Goal: Check status: Check status

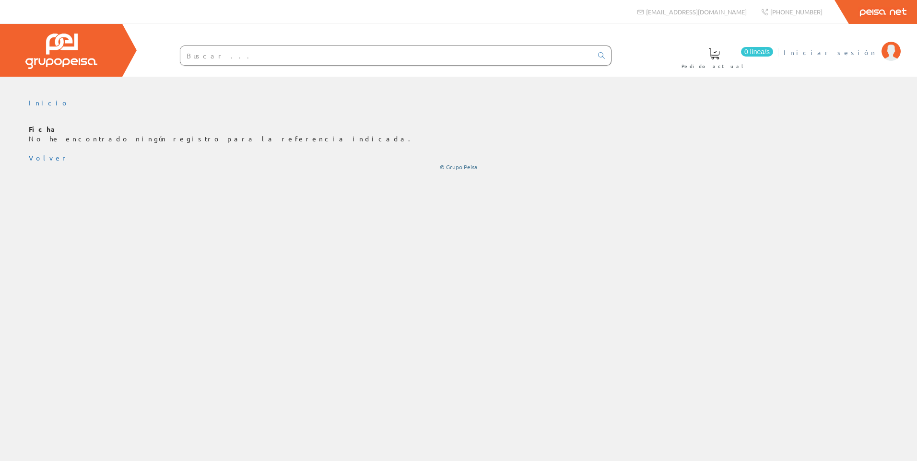
click at [861, 51] on span "Iniciar sesión" at bounding box center [829, 52] width 93 height 10
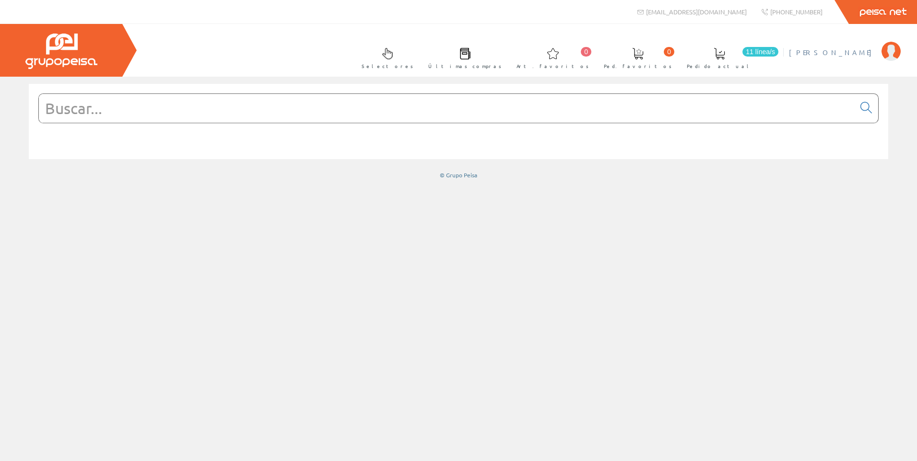
click at [855, 51] on span "[PERSON_NAME]" at bounding box center [833, 52] width 88 height 10
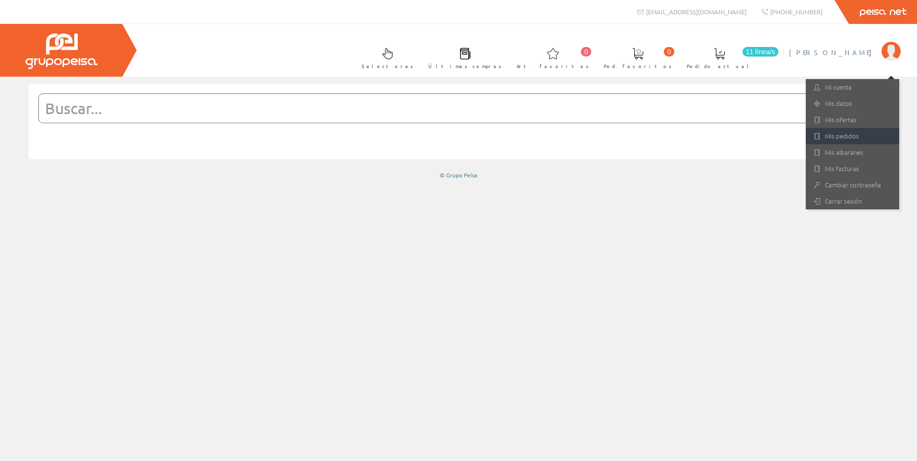
click at [858, 140] on link "Mis pedidos" at bounding box center [851, 136] width 93 height 16
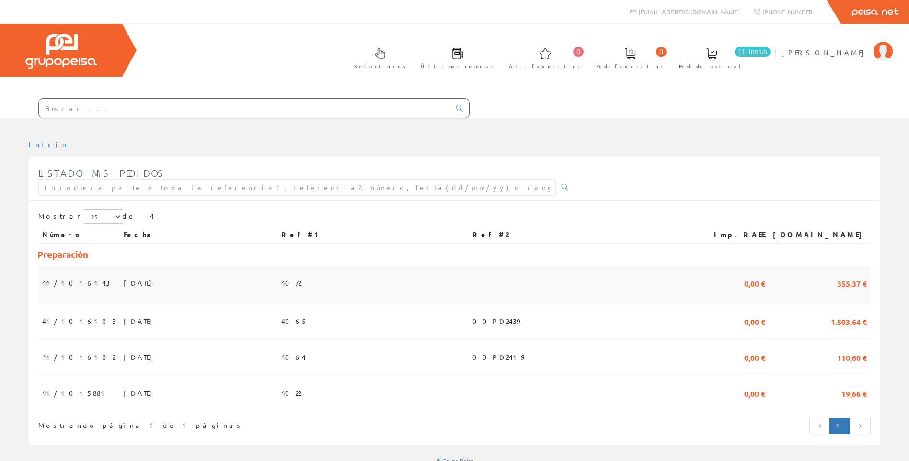
click at [91, 281] on td "41/1016143" at bounding box center [78, 284] width 81 height 38
click at [124, 387] on span "[DATE]" at bounding box center [140, 393] width 33 height 16
click at [120, 346] on td "22/09/2025" at bounding box center [199, 357] width 158 height 36
click at [124, 322] on span "[DATE]" at bounding box center [140, 321] width 33 height 16
click at [840, 48] on span "[PERSON_NAME]" at bounding box center [825, 52] width 88 height 10
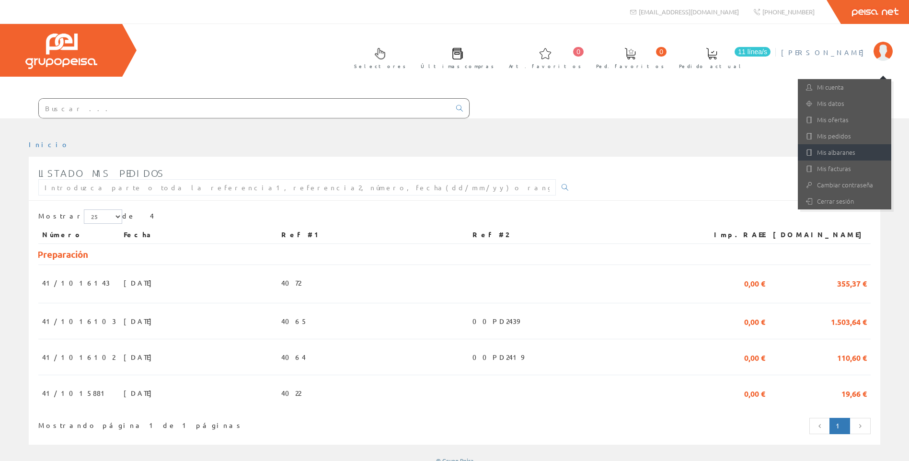
click at [833, 145] on link "Mis albaranes" at bounding box center [844, 152] width 93 height 16
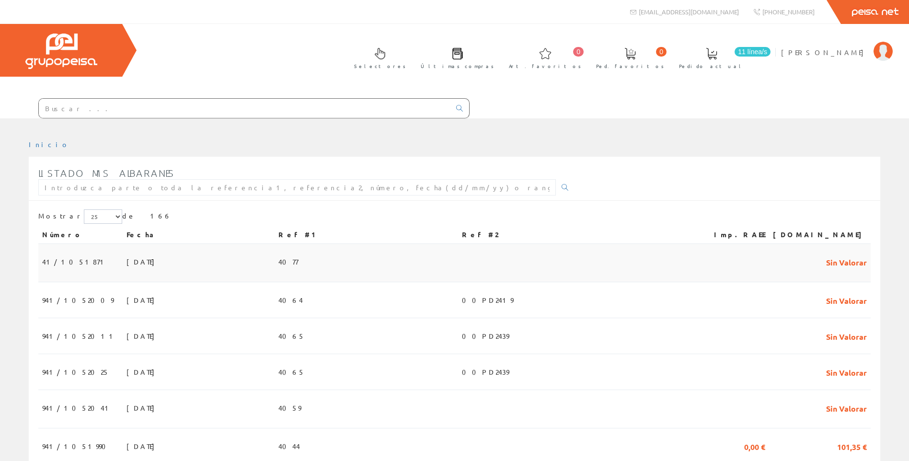
click at [127, 265] on span "[DATE]" at bounding box center [143, 262] width 33 height 16
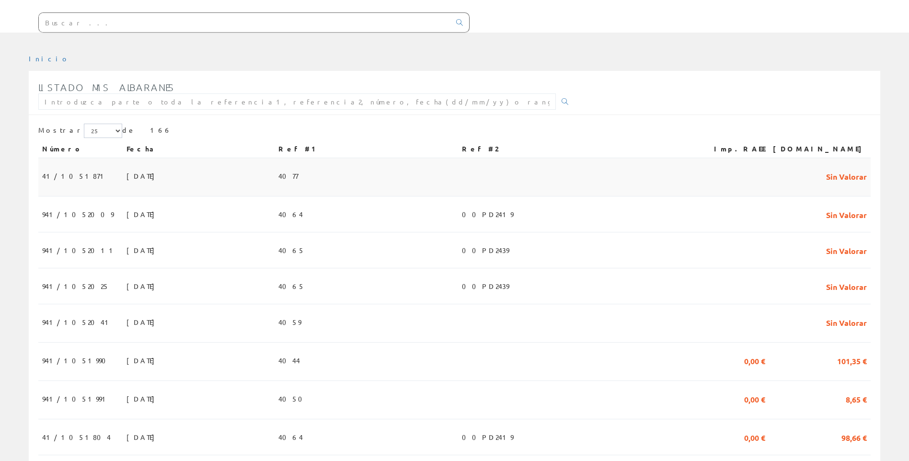
scroll to position [96, 0]
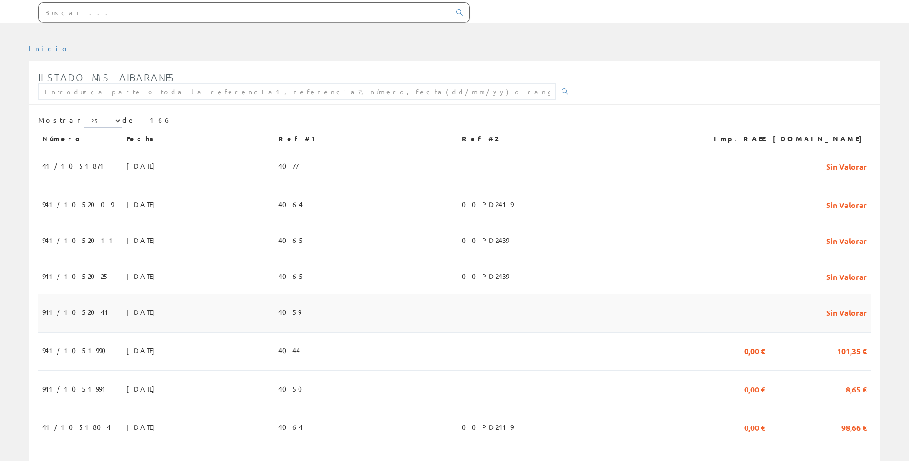
click at [275, 314] on td "[DATE]" at bounding box center [199, 313] width 152 height 38
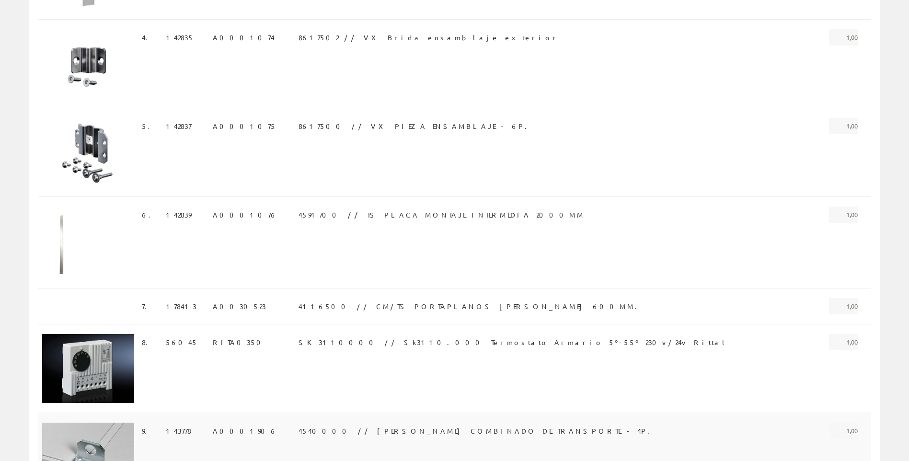
scroll to position [602, 0]
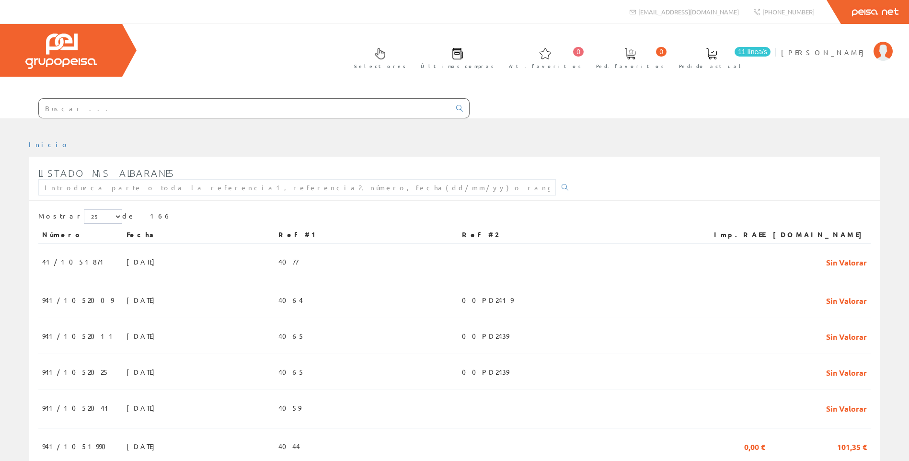
scroll to position [96, 0]
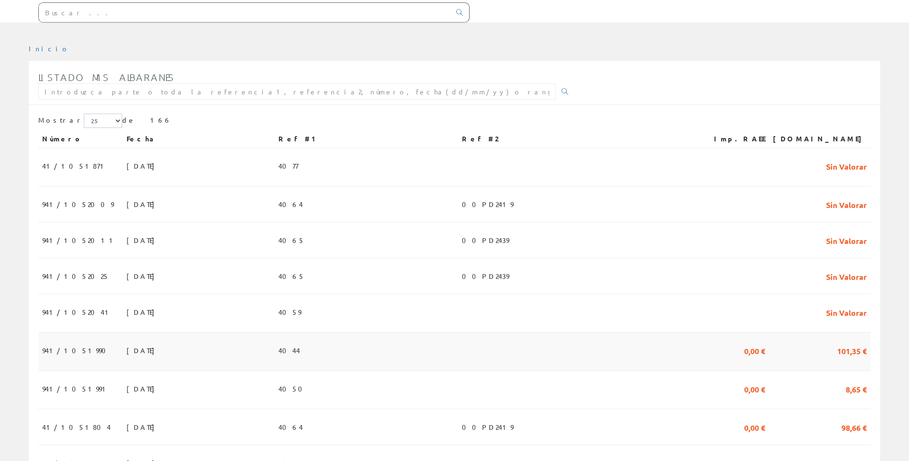
click at [127, 356] on span "23/09/2025" at bounding box center [143, 350] width 33 height 16
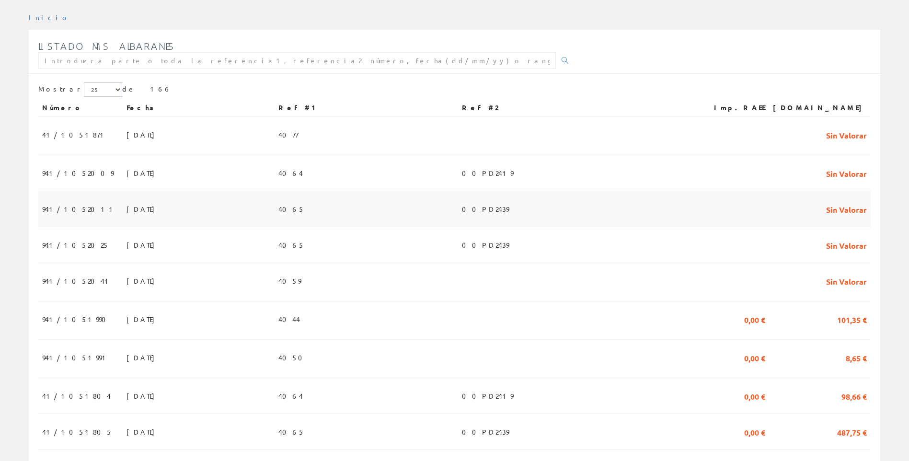
scroll to position [144, 0]
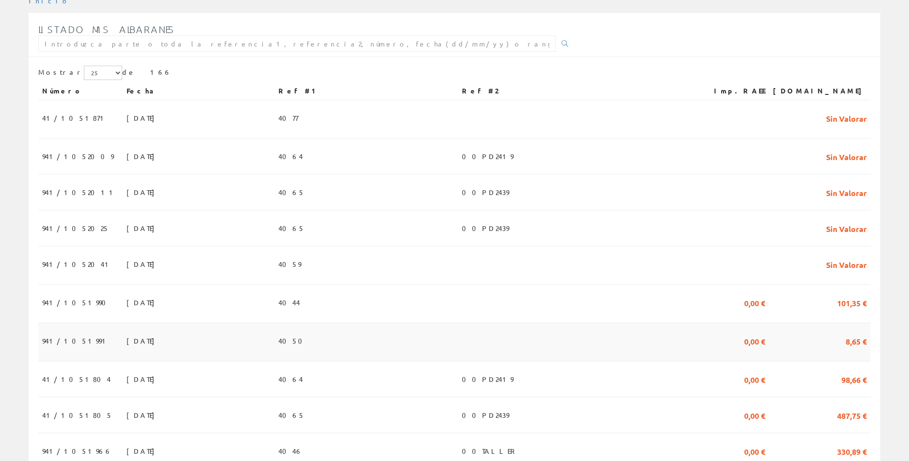
click at [84, 345] on td "941/1051991" at bounding box center [80, 342] width 84 height 38
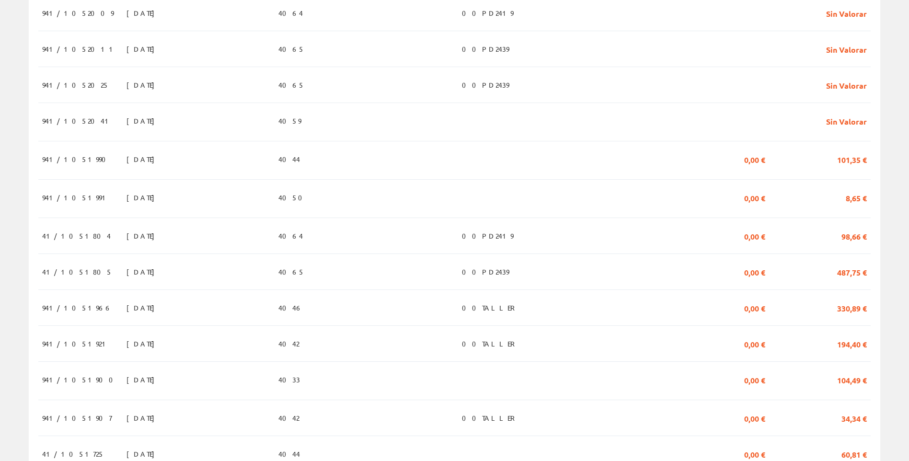
scroll to position [288, 0]
click at [127, 306] on span "22/09/2025" at bounding box center [143, 307] width 33 height 16
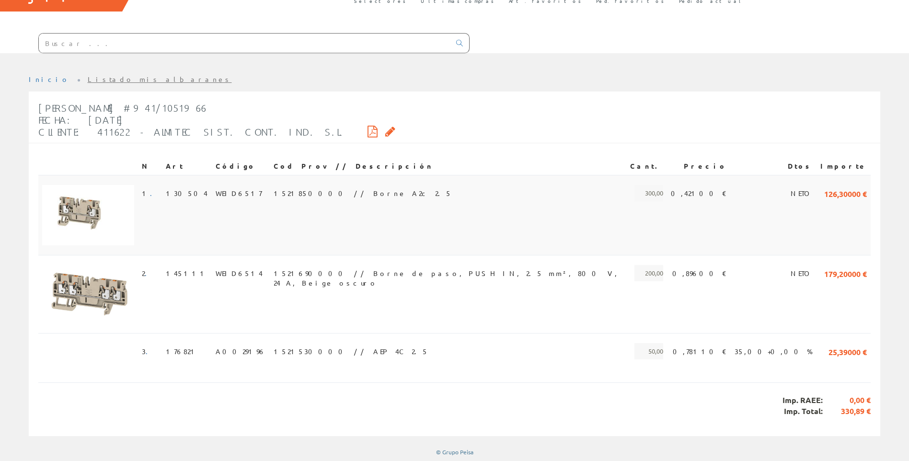
scroll to position [66, 0]
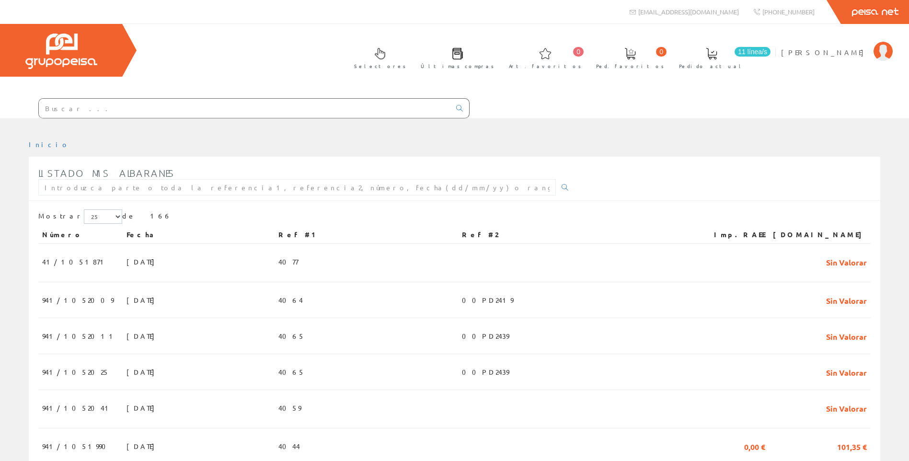
scroll to position [288, 0]
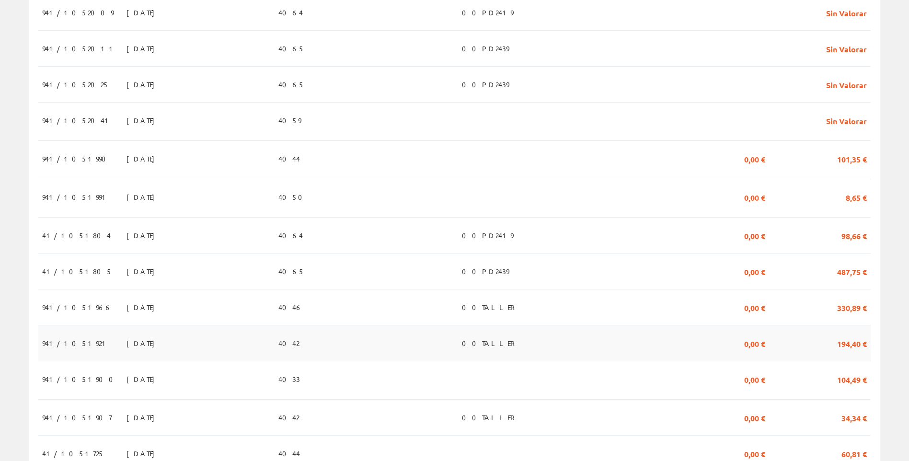
click at [153, 344] on td "19/09/2025" at bounding box center [199, 344] width 152 height 36
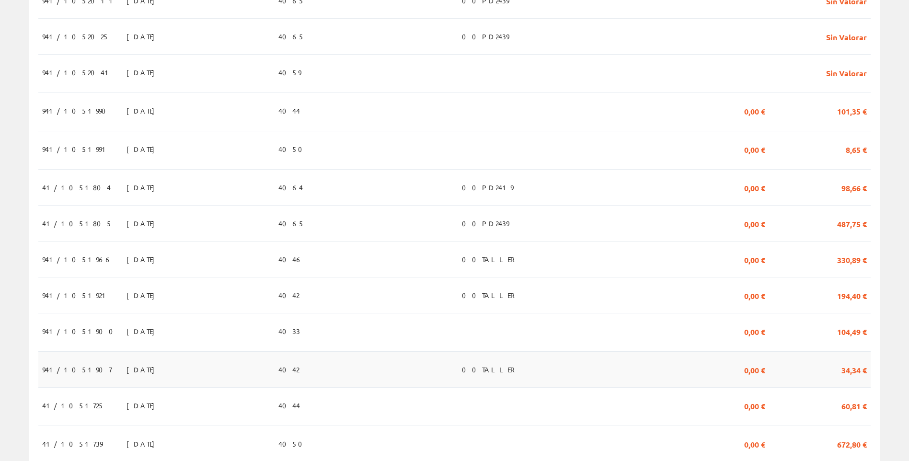
click at [349, 380] on td "4042" at bounding box center [367, 370] width 184 height 36
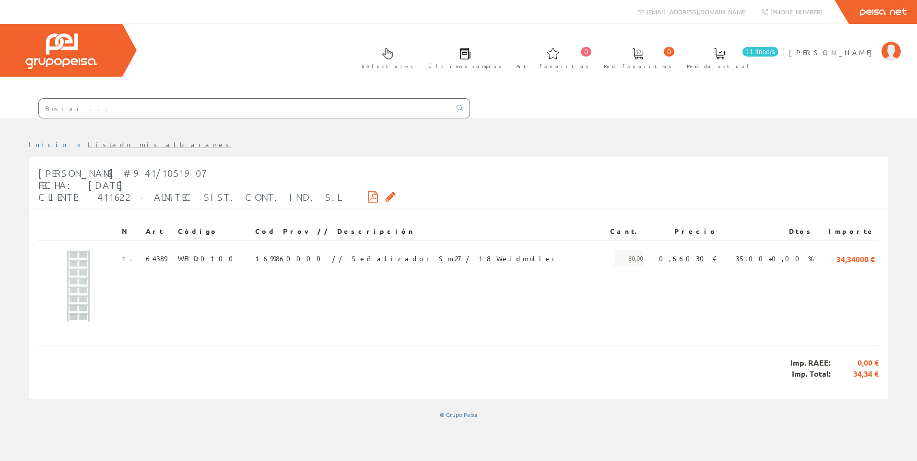
click at [3, 0] on div "Peisa Net" at bounding box center [458, 12] width 917 height 24
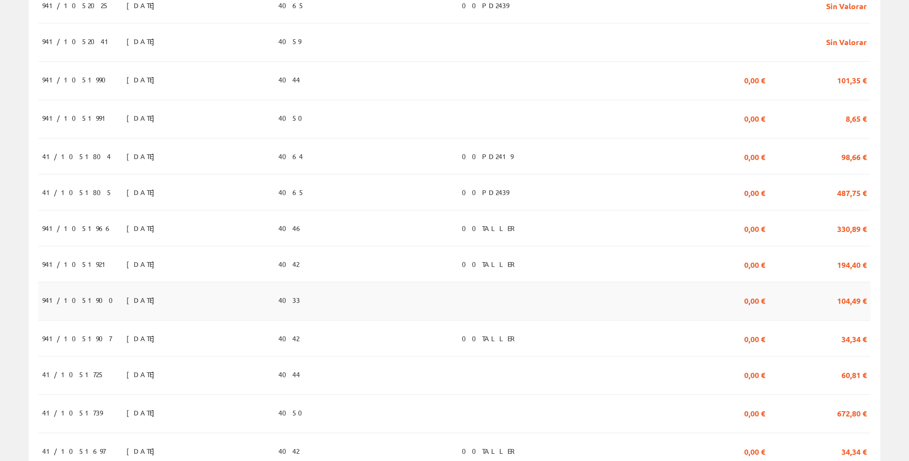
scroll to position [384, 0]
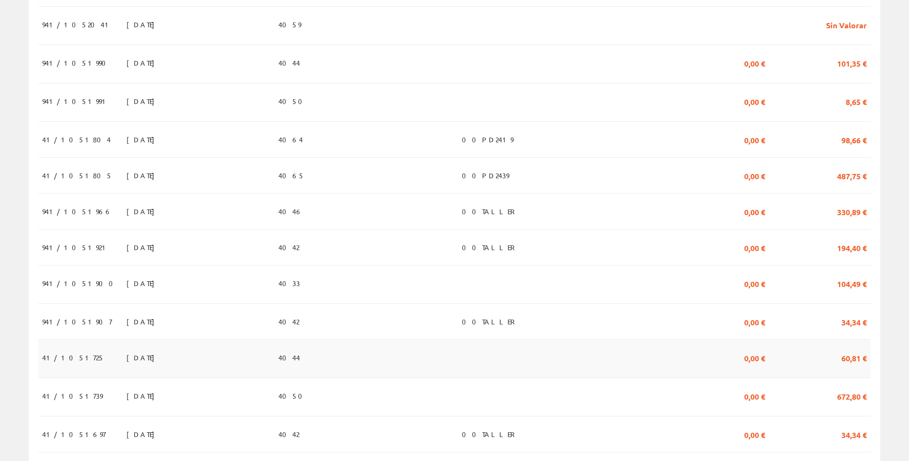
click at [131, 363] on td "[DATE]" at bounding box center [199, 359] width 152 height 38
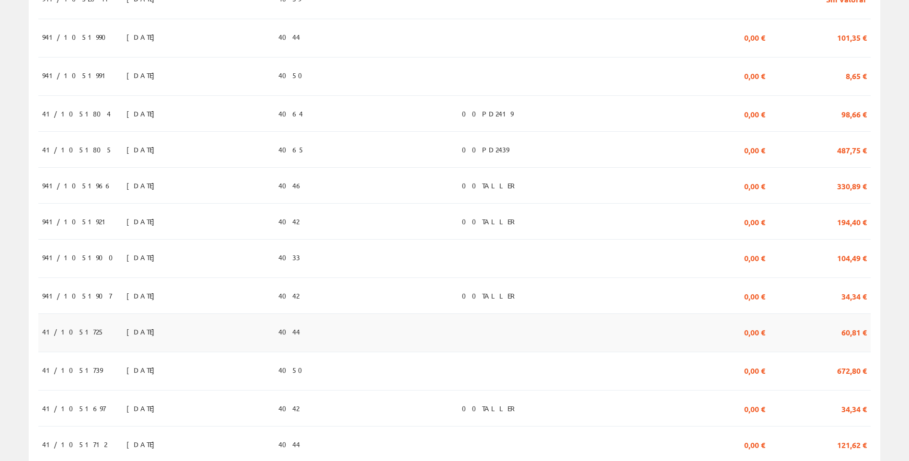
scroll to position [431, 0]
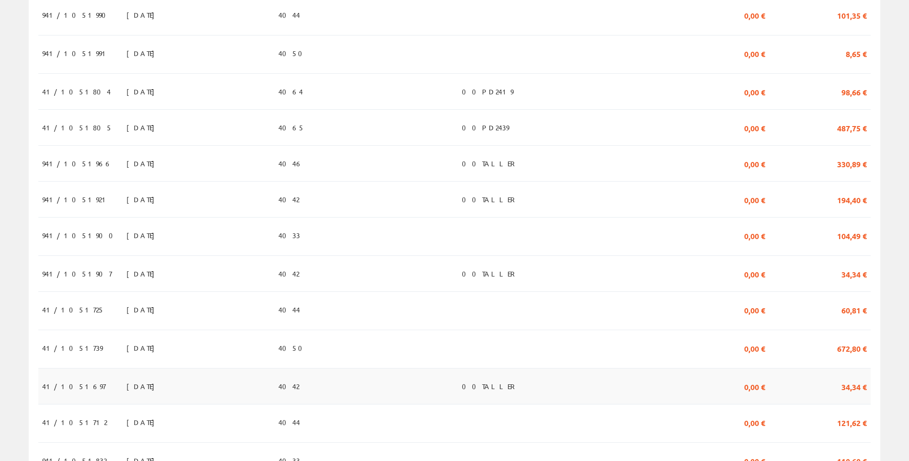
click at [127, 387] on span "16/09/2025" at bounding box center [143, 386] width 33 height 16
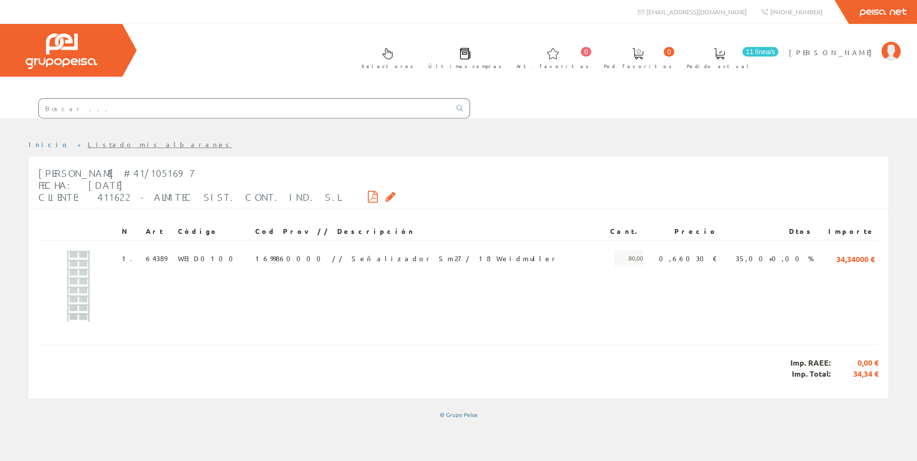
click at [166, 114] on input "text" at bounding box center [245, 108] width 412 height 19
paste input "1699880000"
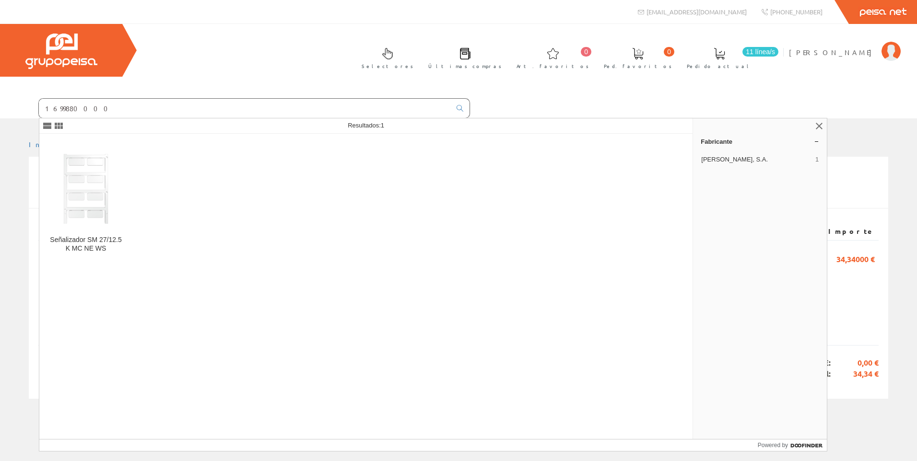
type input "1699880000"
click at [104, 189] on img at bounding box center [86, 185] width 78 height 78
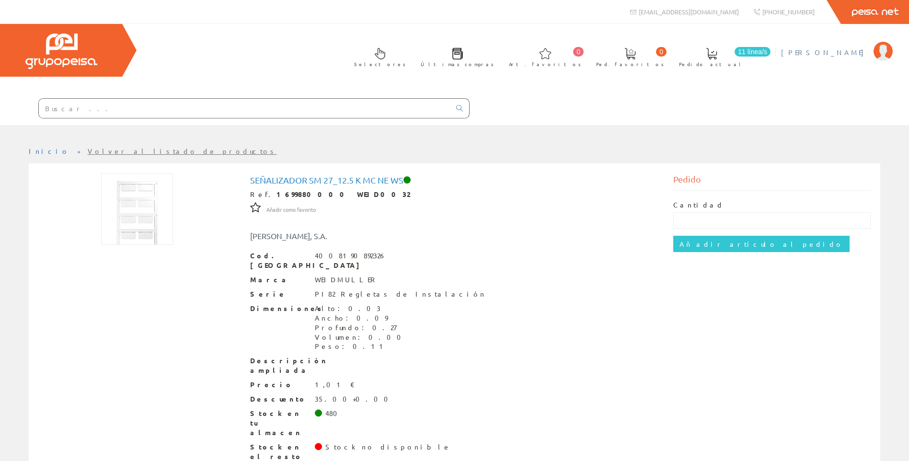
click at [844, 48] on span "[PERSON_NAME]" at bounding box center [825, 52] width 88 height 10
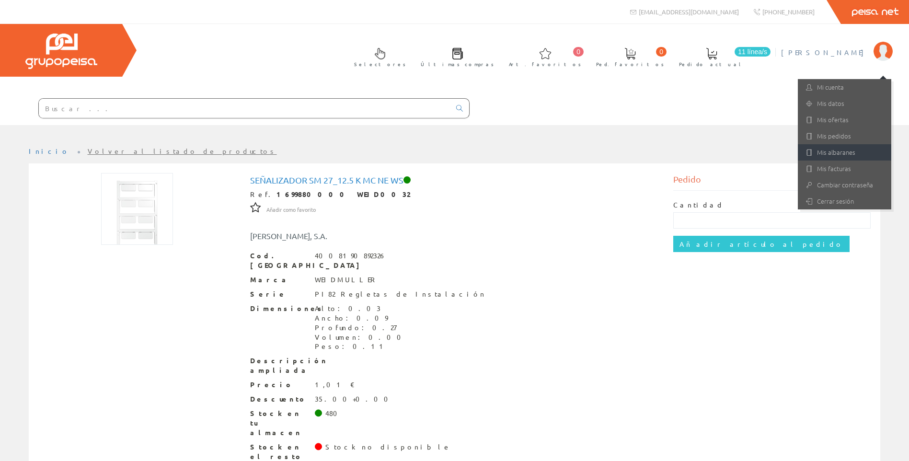
click at [837, 152] on link "Mis albaranes" at bounding box center [844, 152] width 93 height 16
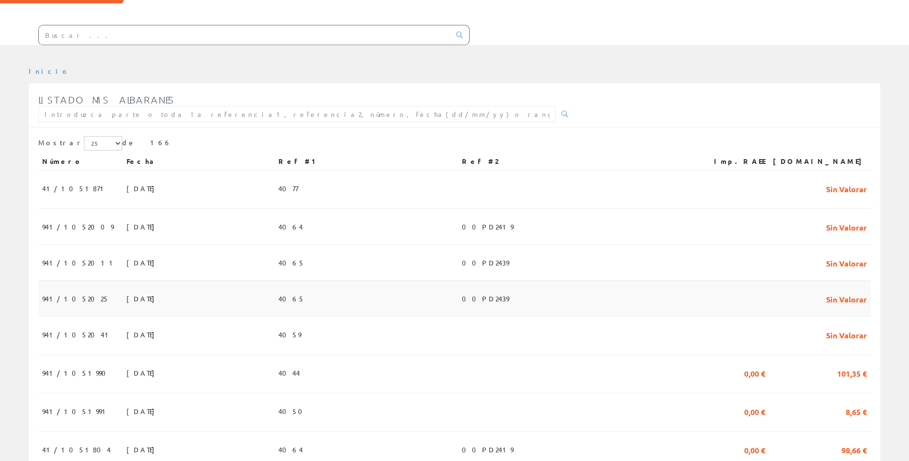
scroll to position [96, 0]
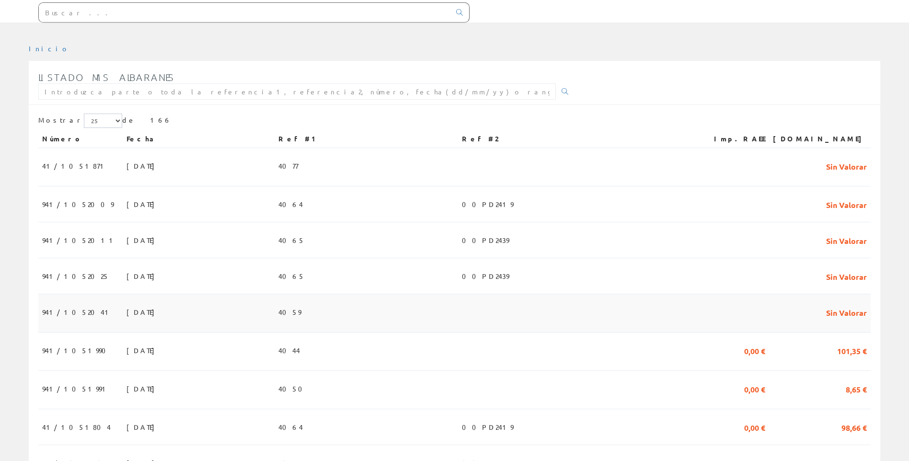
click at [127, 319] on span "[DATE]" at bounding box center [143, 312] width 33 height 16
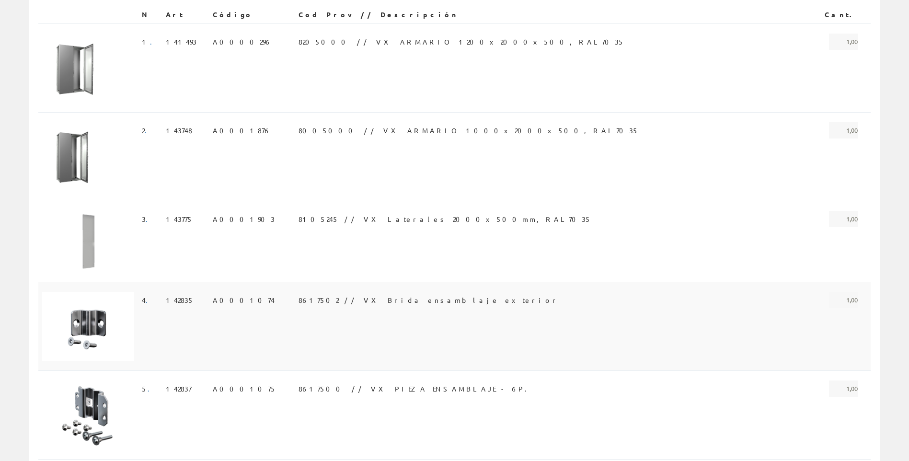
scroll to position [240, 0]
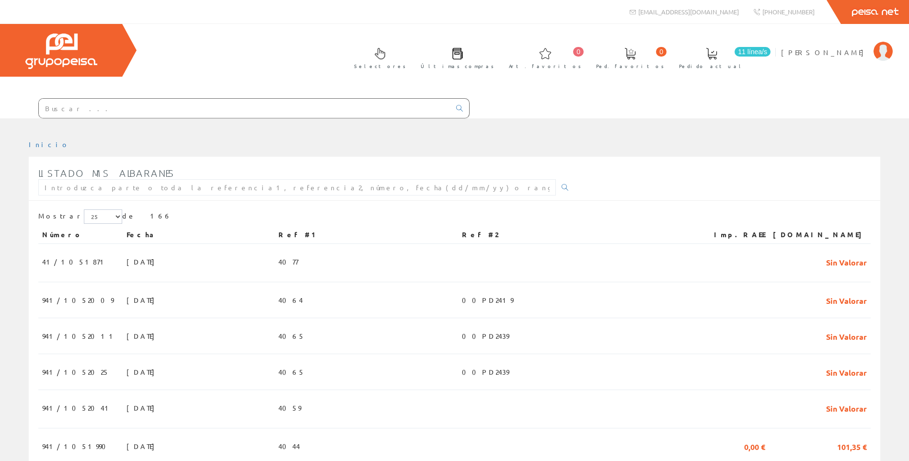
scroll to position [96, 0]
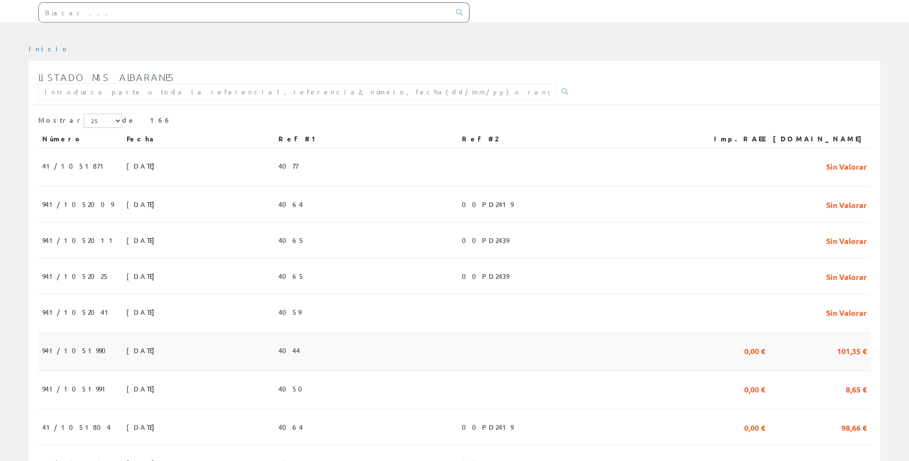
click at [127, 344] on span "23/09/2025" at bounding box center [143, 350] width 33 height 16
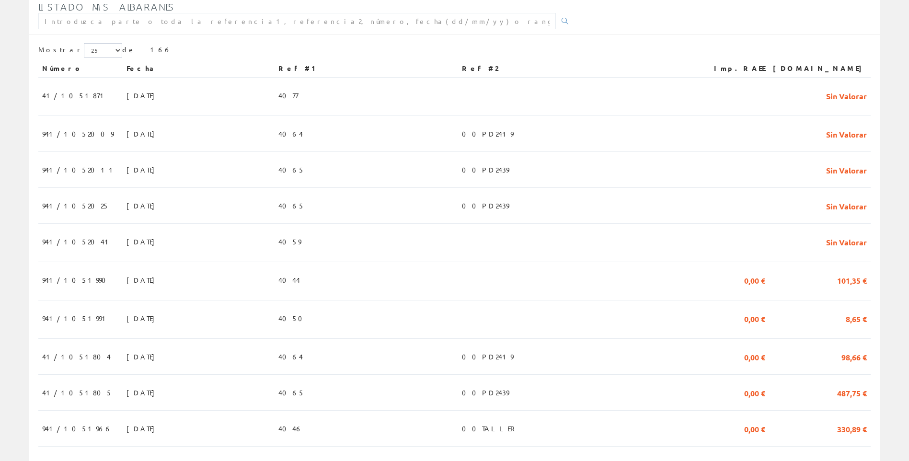
scroll to position [192, 0]
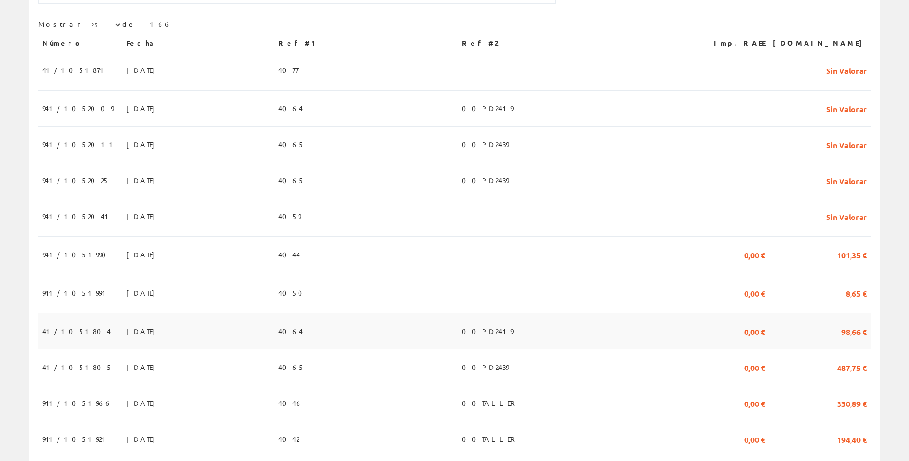
click at [77, 336] on span "41/1051804" at bounding box center [76, 331] width 69 height 16
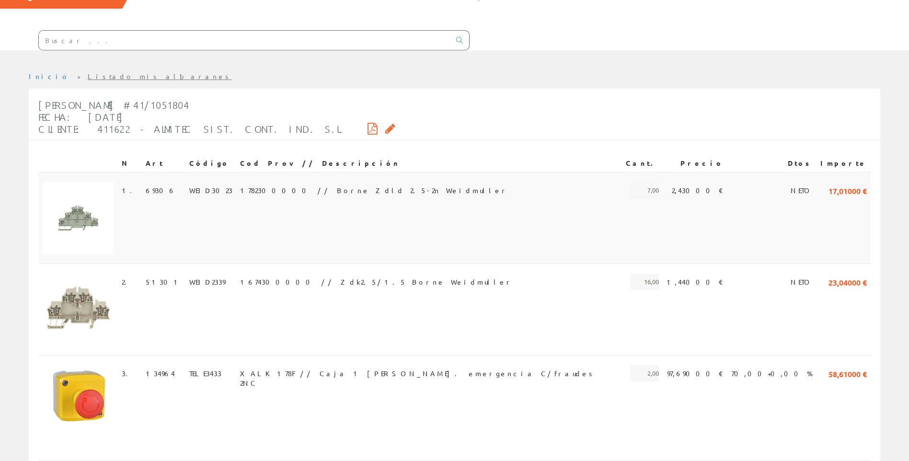
scroll to position [147, 0]
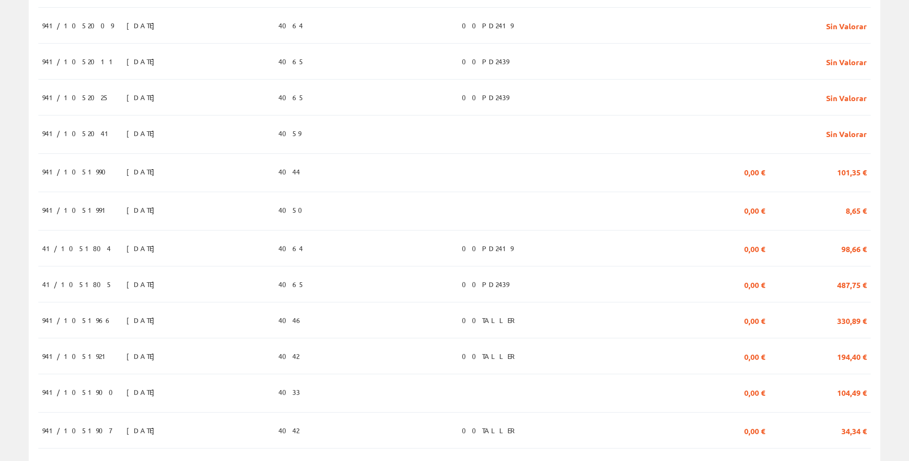
scroll to position [288, 0]
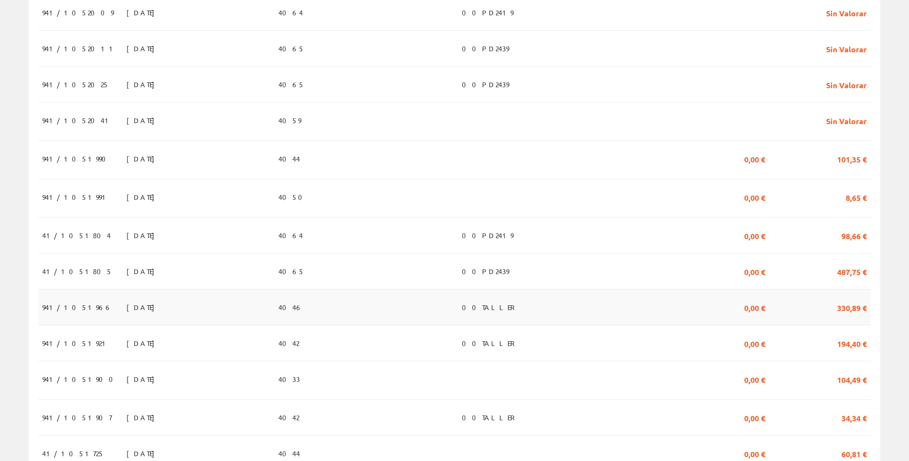
click at [128, 315] on td "22/09/2025" at bounding box center [199, 308] width 152 height 36
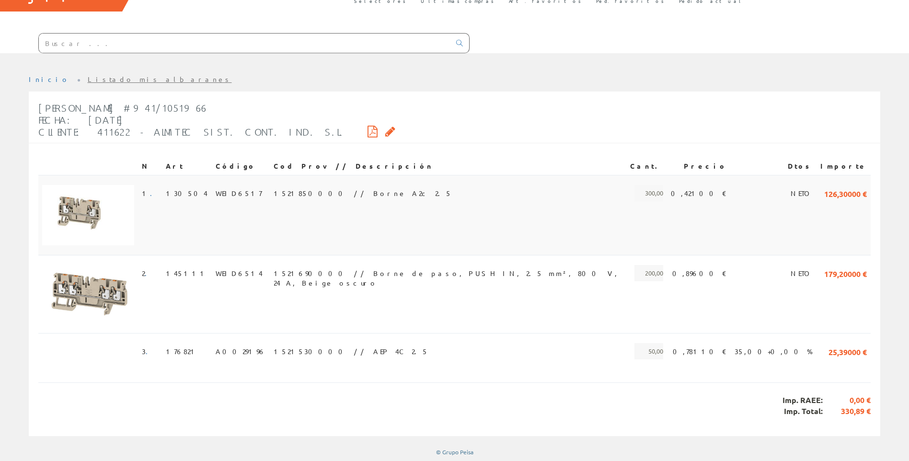
scroll to position [66, 0]
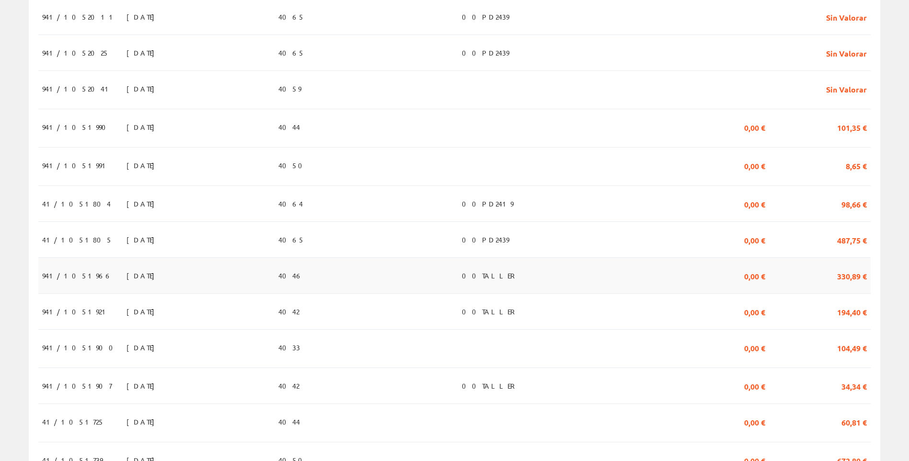
scroll to position [336, 0]
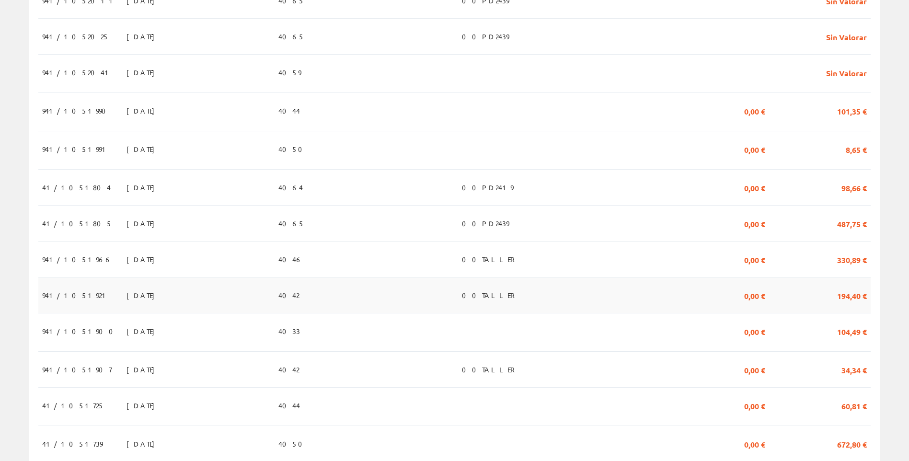
click at [82, 300] on span "941/1051921" at bounding box center [76, 295] width 68 height 16
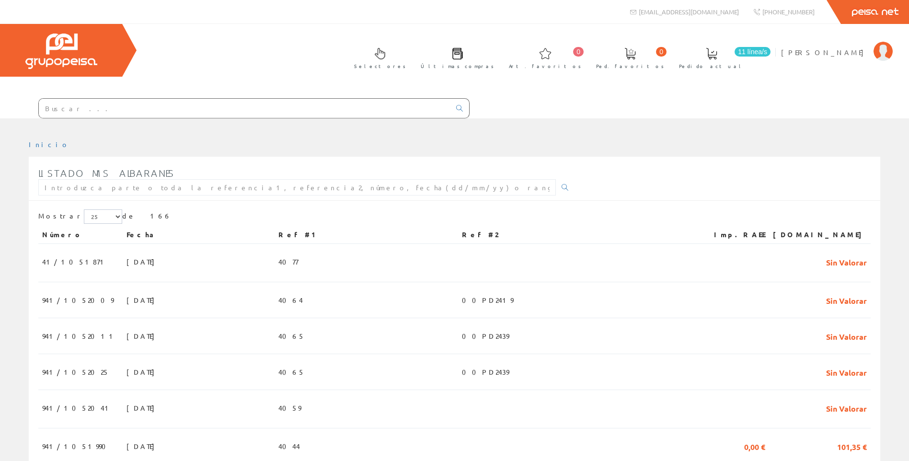
scroll to position [336, 0]
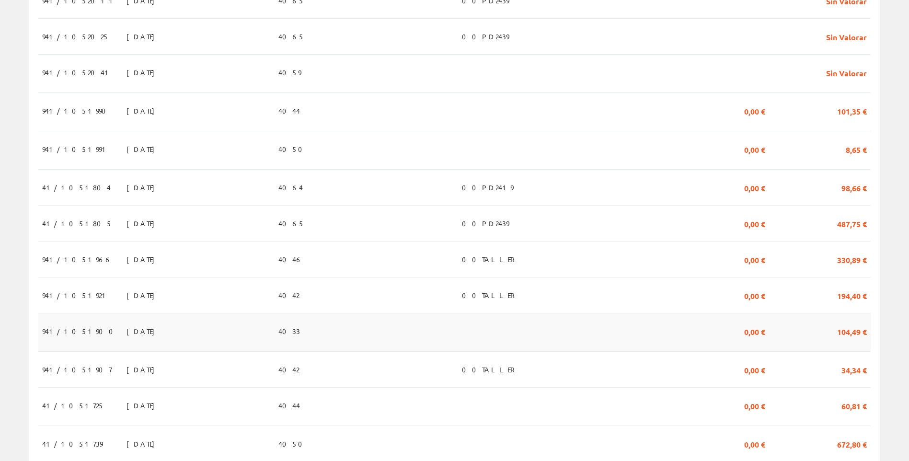
click at [70, 331] on span "941/1051900" at bounding box center [80, 331] width 77 height 16
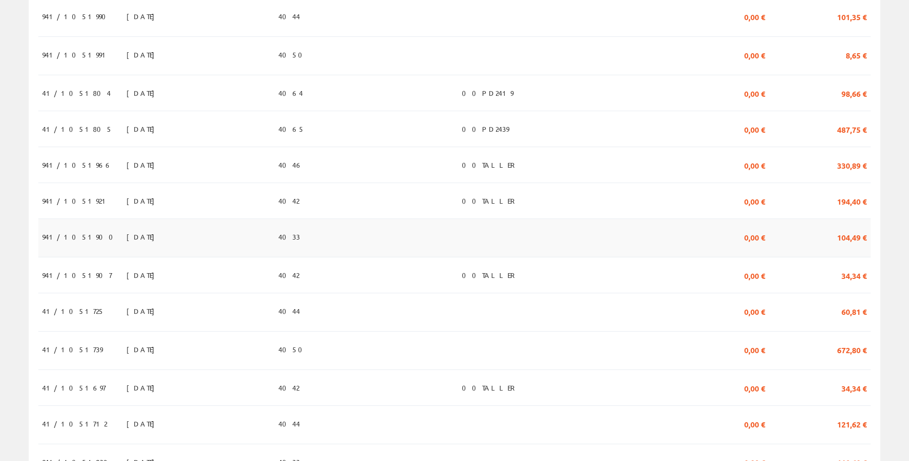
scroll to position [431, 0]
click at [68, 279] on span "941/1051907" at bounding box center [77, 274] width 70 height 16
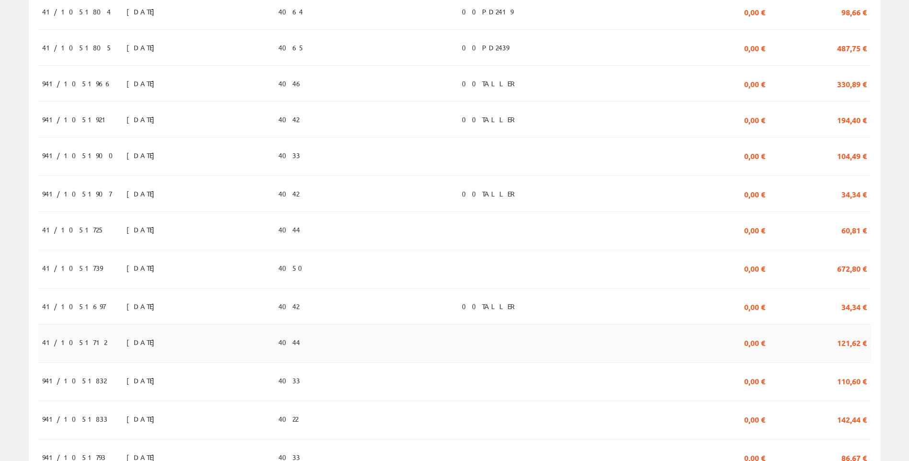
scroll to position [527, 0]
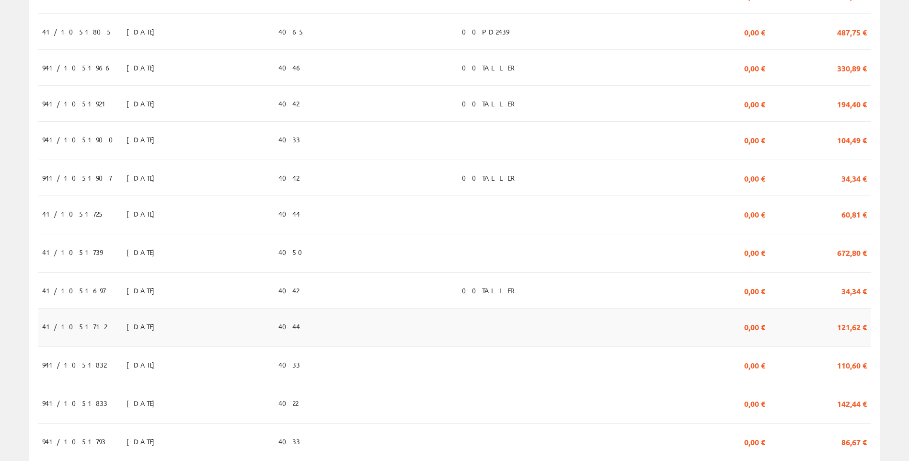
click at [123, 325] on td "[DATE]" at bounding box center [199, 328] width 152 height 38
